Goal: Browse casually: Explore the website without a specific task or goal

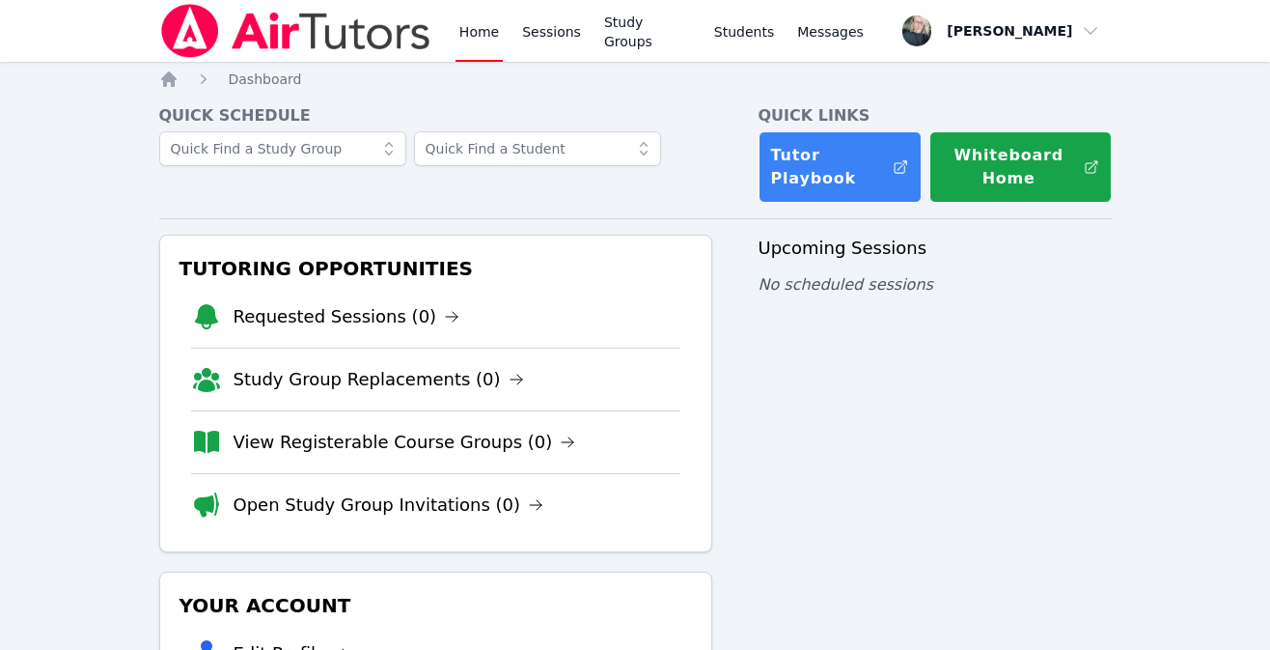
click at [1128, 444] on div "Home Sessions Study Groups Students Messages Open user menu [PERSON_NAME] Open …" at bounding box center [635, 464] width 1270 height 928
click at [1128, 444] on div "Home Sessions Study Groups Students Messages Open user menu Kara Holland Open m…" at bounding box center [635, 464] width 1270 height 928
click at [1128, 443] on div "Home Sessions Study Groups Students Messages Open user menu Kara Holland Open m…" at bounding box center [635, 464] width 1270 height 928
drag, startPoint x: 1128, startPoint y: 443, endPoint x: 1099, endPoint y: 450, distance: 29.7
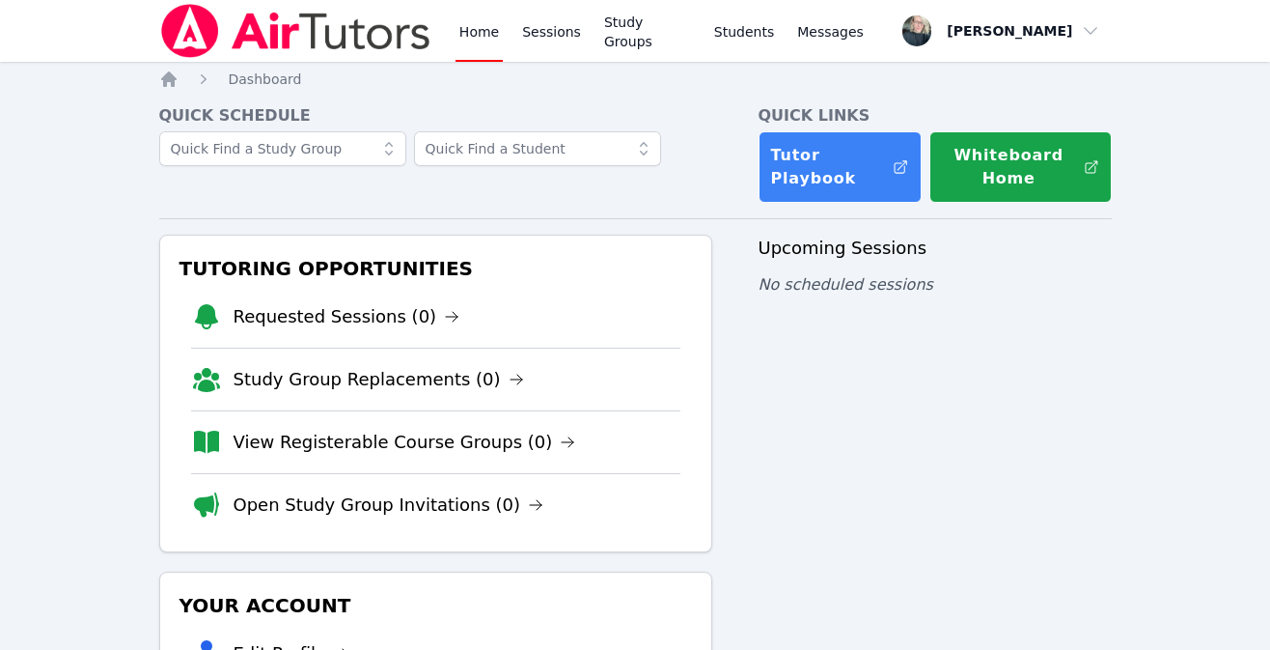
click at [1099, 450] on div "Home Sessions Study Groups Students Messages Open user menu Kara Holland Open m…" at bounding box center [635, 464] width 1270 height 928
